Goal: Check status: Check status

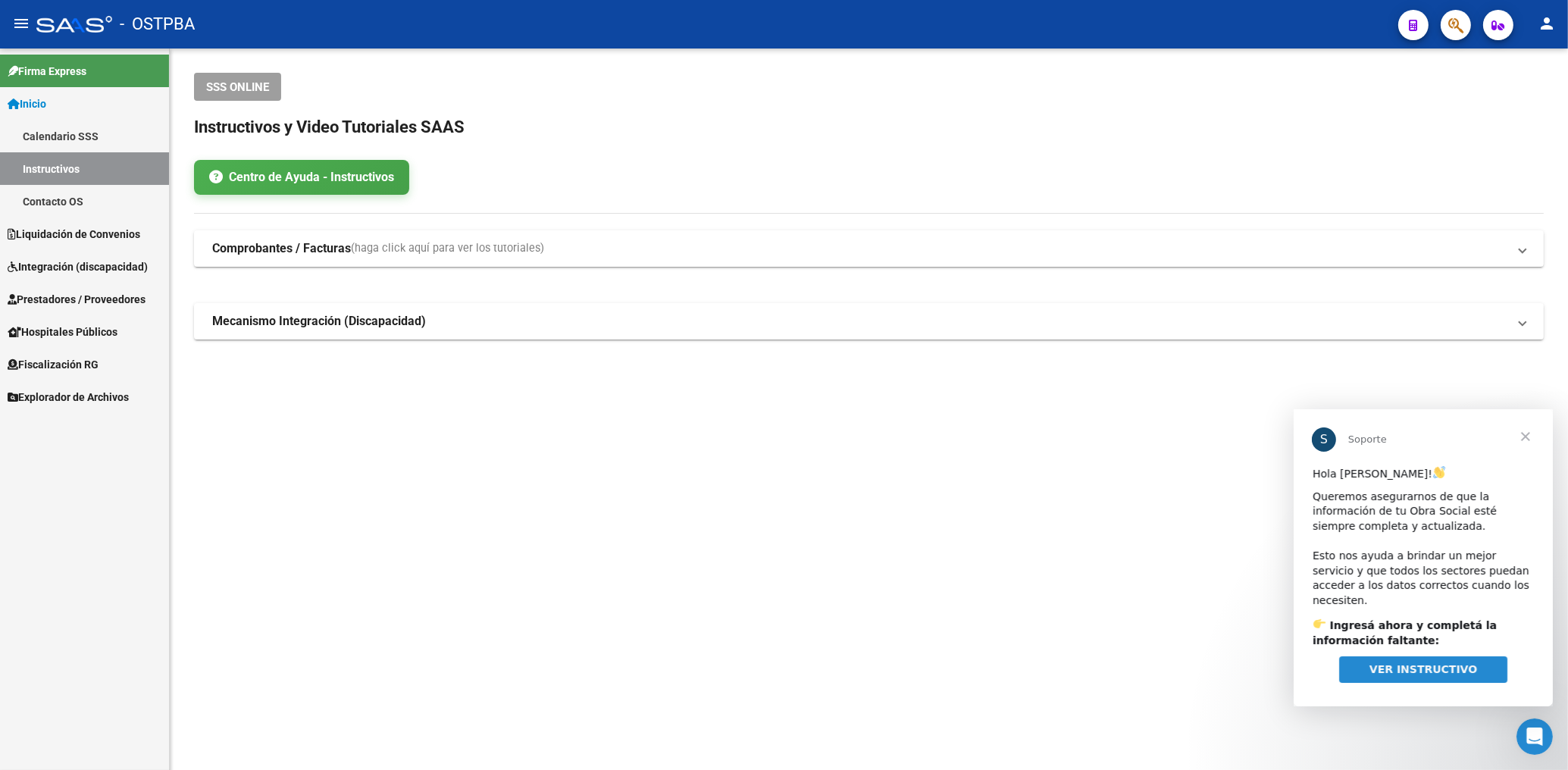
click at [456, 515] on mat-sidenav-content "SSS ONLINE Instructivos y Video Tutoriales SAAS Centro de Ayuda - Instructivos …" at bounding box center [869, 409] width 1398 height 722
click at [1521, 437] on span "Cerrar" at bounding box center [1524, 435] width 54 height 54
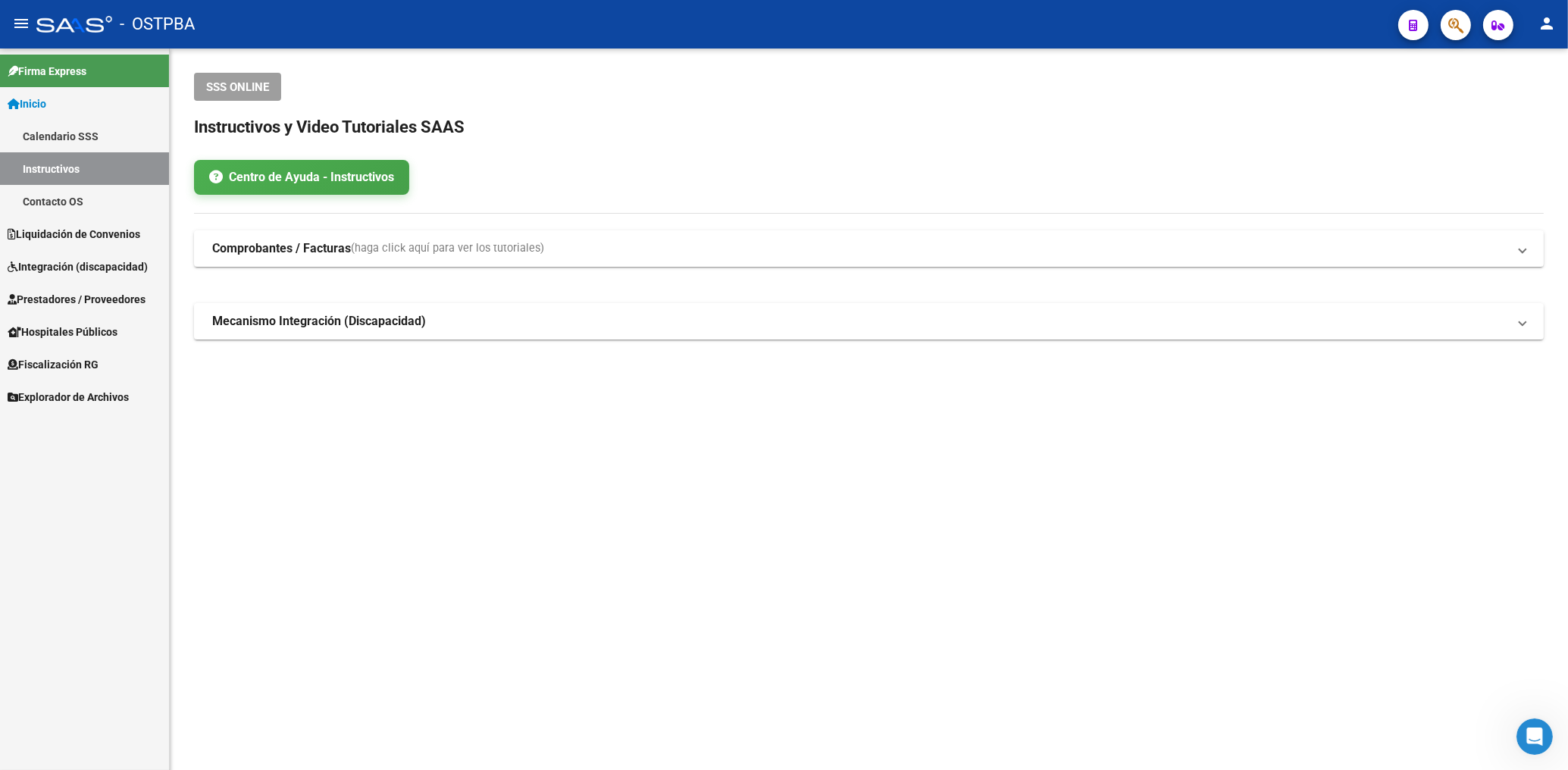
click at [96, 299] on span "Prestadores / Proveedores" at bounding box center [76, 299] width 137 height 17
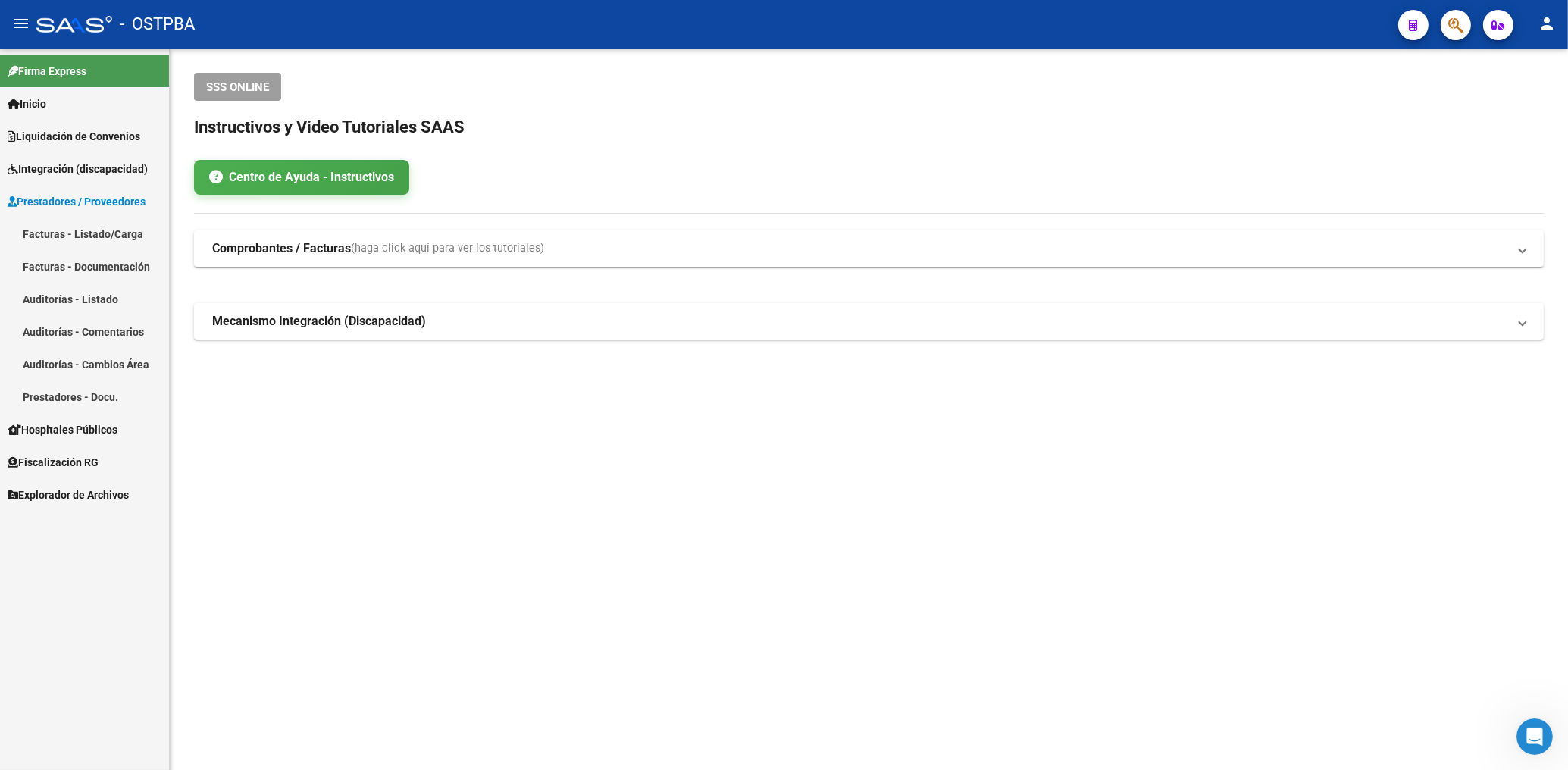
click at [111, 263] on link "Facturas - Documentación" at bounding box center [84, 266] width 169 height 33
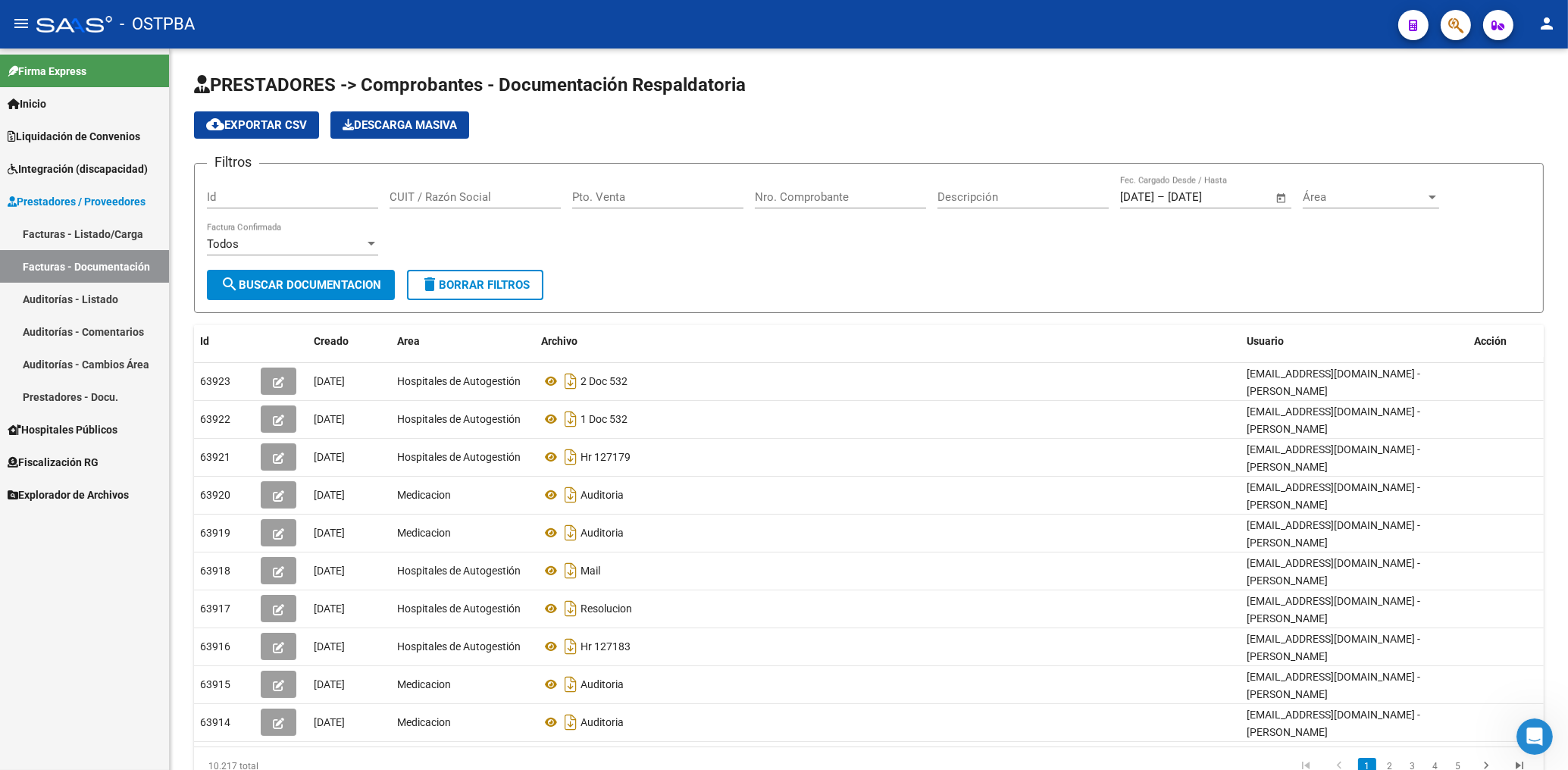
click at [88, 234] on link "Facturas - Listado/Carga" at bounding box center [84, 233] width 169 height 33
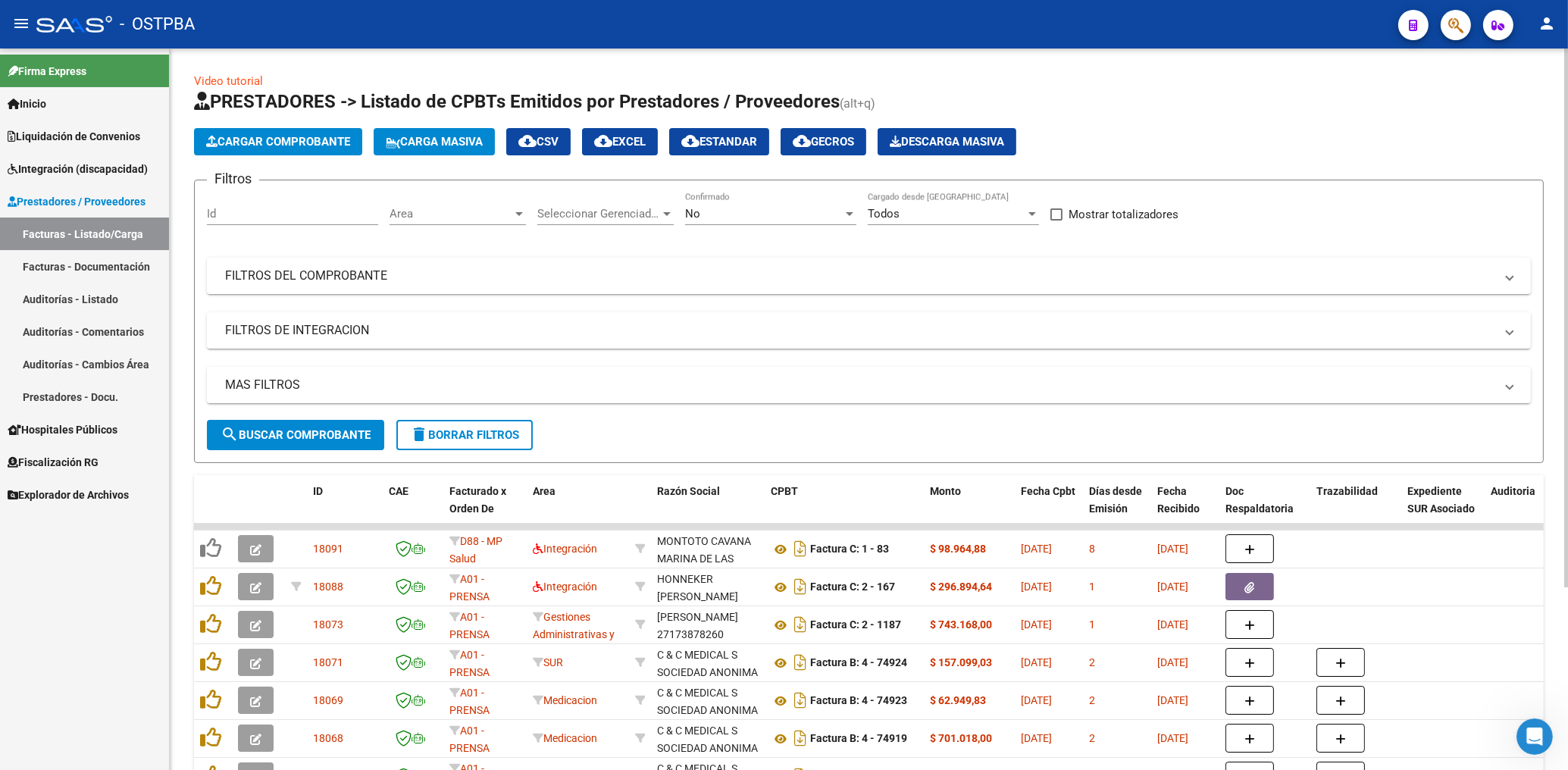
click at [459, 213] on span "Area" at bounding box center [451, 214] width 123 height 14
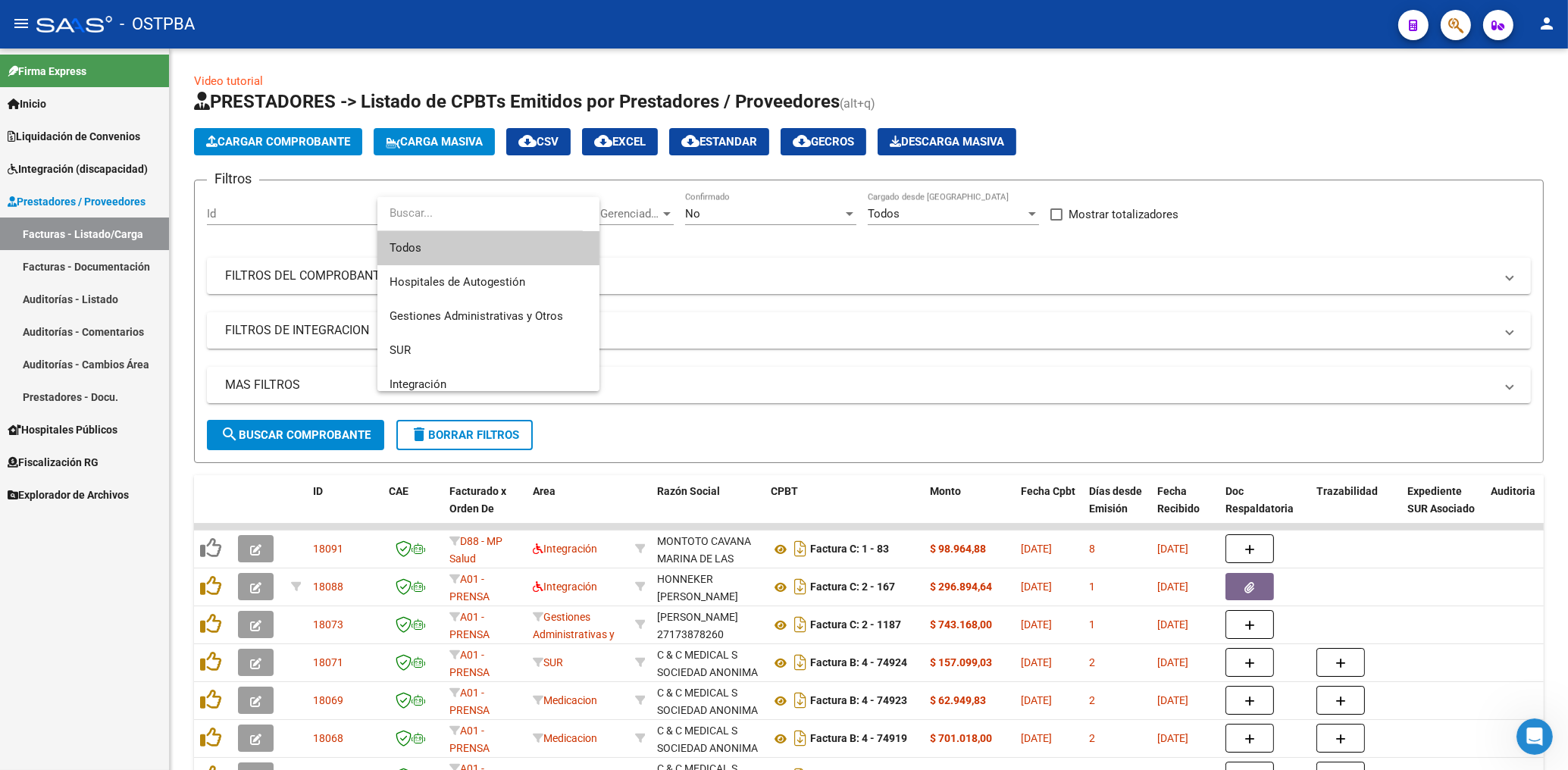
scroll to position [249, 0]
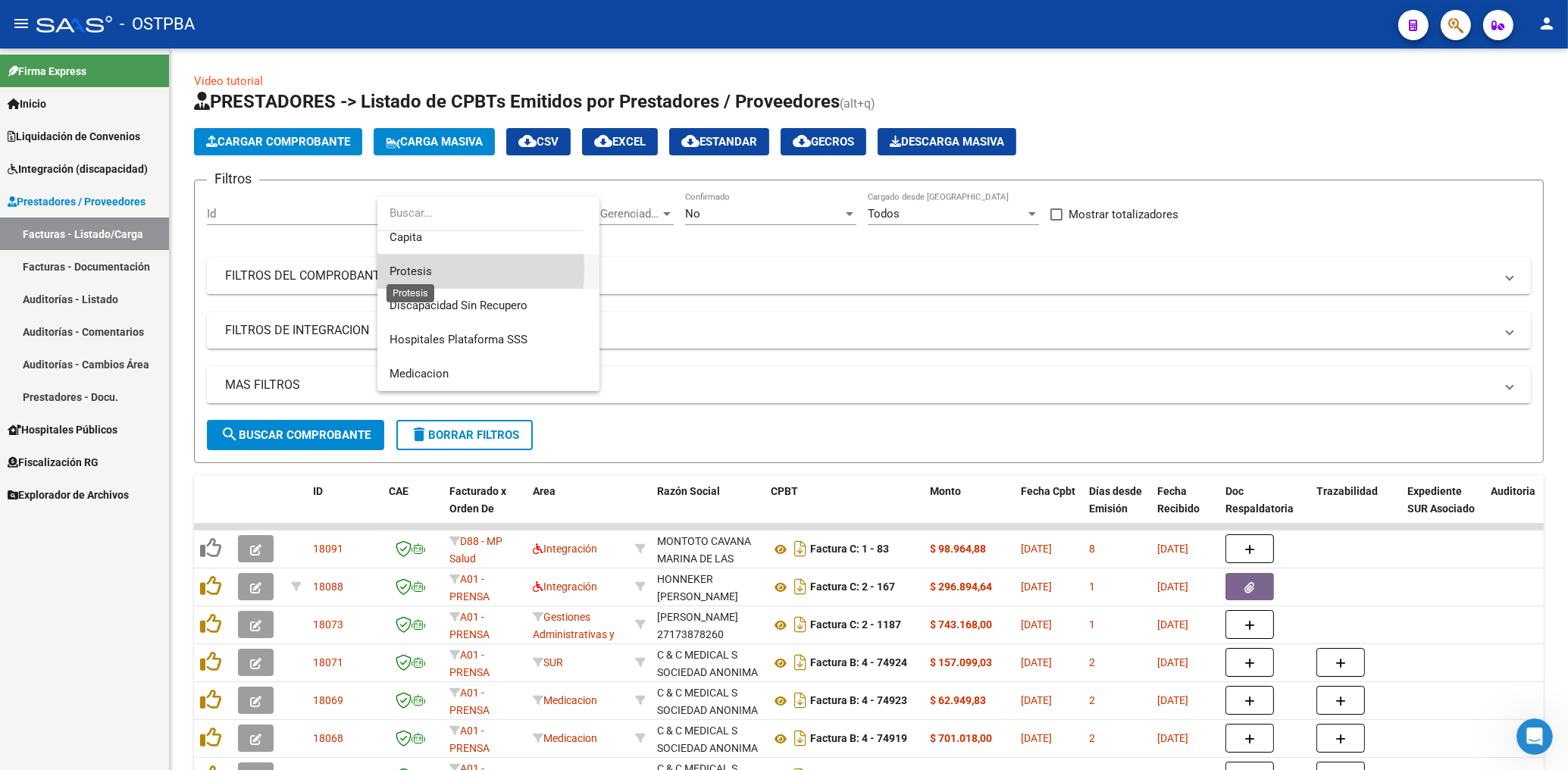
click at [423, 268] on span "Protesis" at bounding box center [410, 271] width 43 height 14
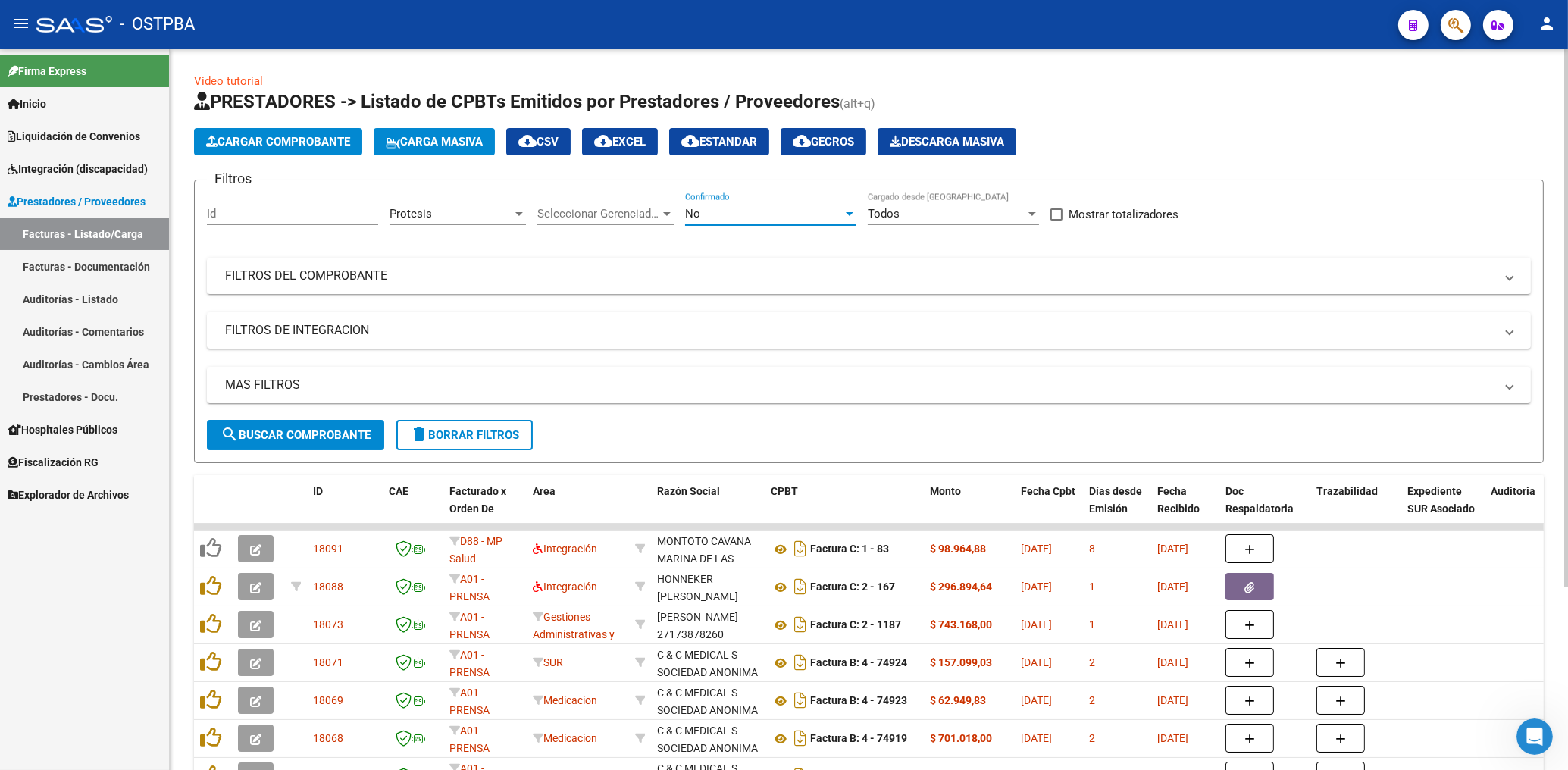
click at [706, 217] on div "No" at bounding box center [763, 214] width 157 height 14
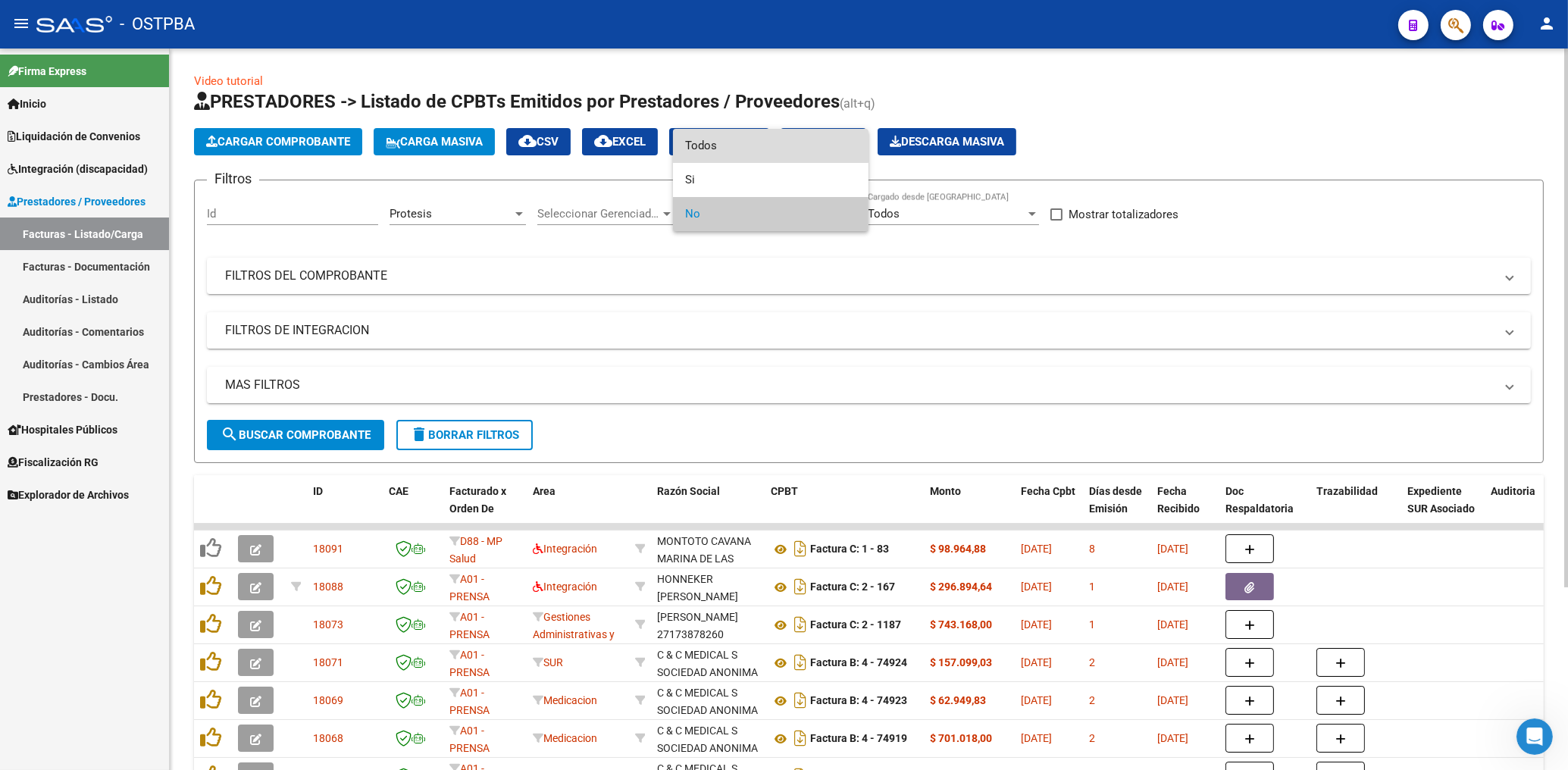
drag, startPoint x: 698, startPoint y: 146, endPoint x: 726, endPoint y: 236, distance: 94.3
click at [706, 162] on span "Todos" at bounding box center [770, 145] width 171 height 34
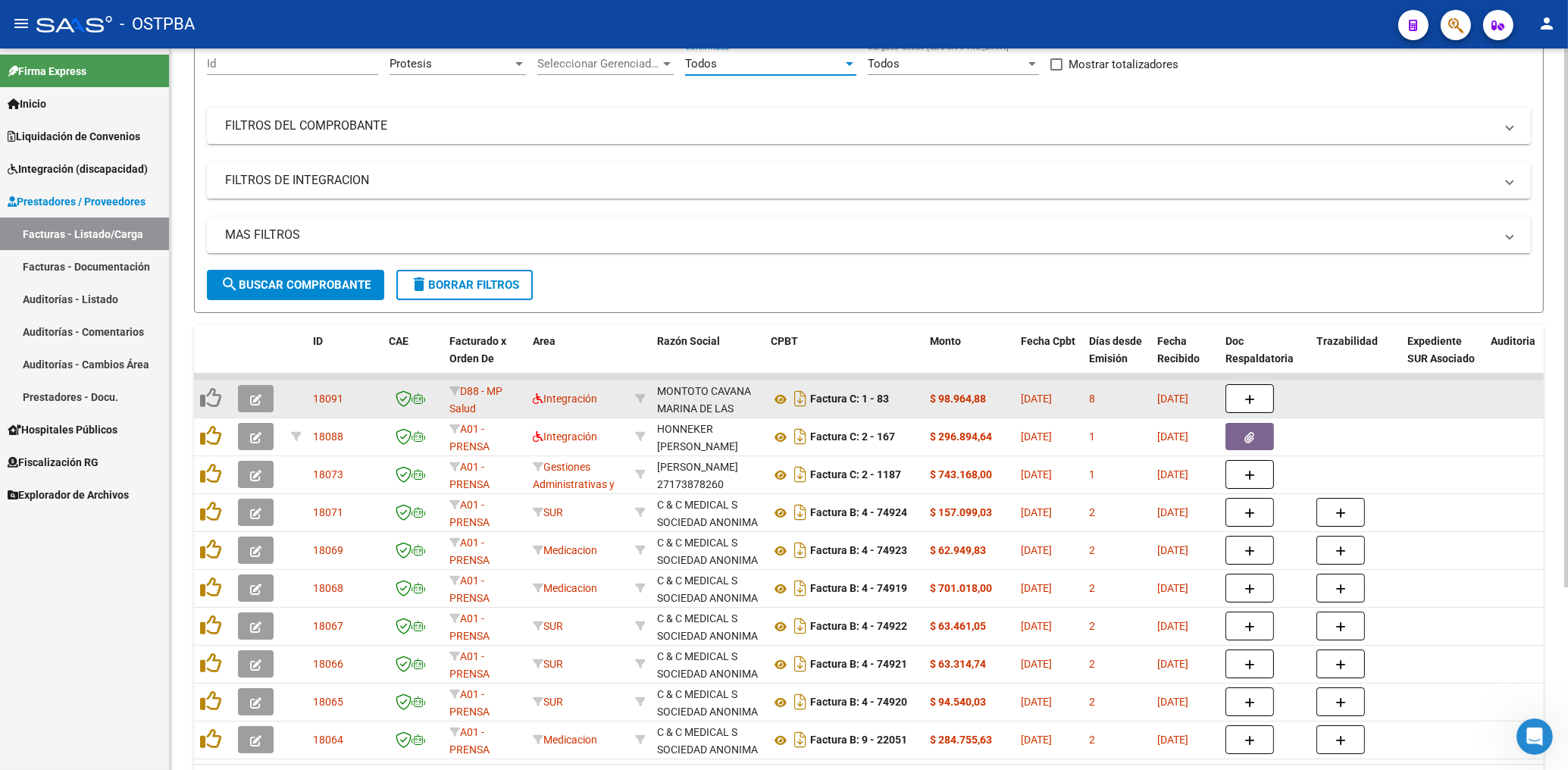
scroll to position [243, 0]
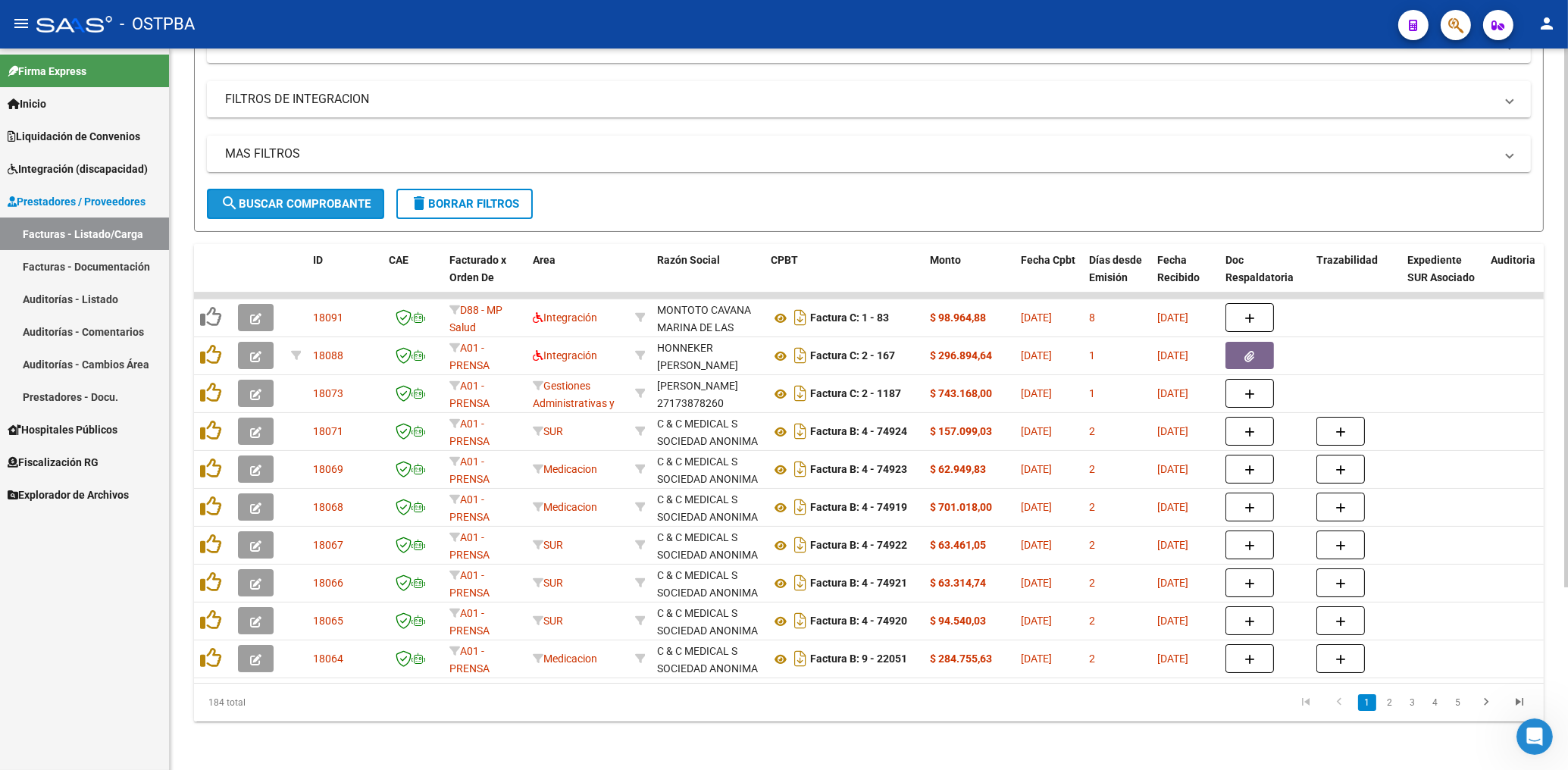
click at [336, 197] on span "search Buscar Comprobante" at bounding box center [296, 204] width 150 height 14
